Goal: Subscribe to service/newsletter

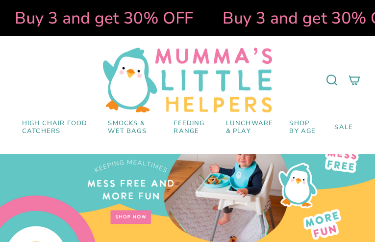
type input "nkVnEFse"
type input "yebipahaba459@gmail.com"
select select "pictures-first"
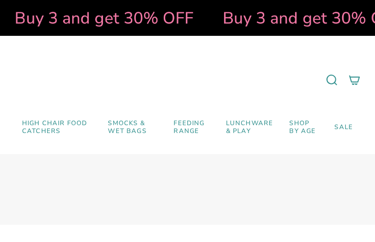
select select "pictures-first"
type input "KQHCbwHjZ"
type input "[EMAIL_ADDRESS][DOMAIN_NAME]"
checkbox input "false"
type input "xnFGWhaRXWi"
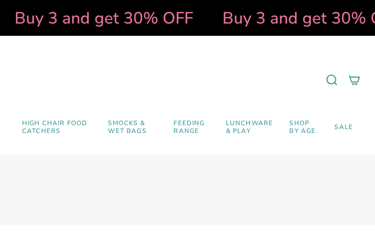
type input "[EMAIL_ADDRESS][DOMAIN_NAME]"
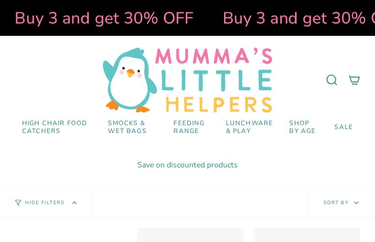
select select "pictures-first"
type input "AtrhEIZAjRKrBj"
type input "[EMAIL_ADDRESS][DOMAIN_NAME]"
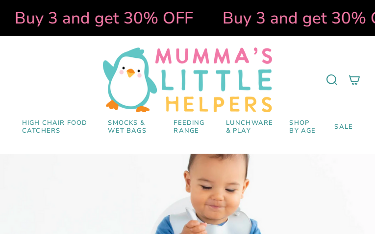
type input "hTHyYqHcn"
type input "yebipahaba459@gmail.com"
select select "pictures-first"
